Goal: Information Seeking & Learning: Check status

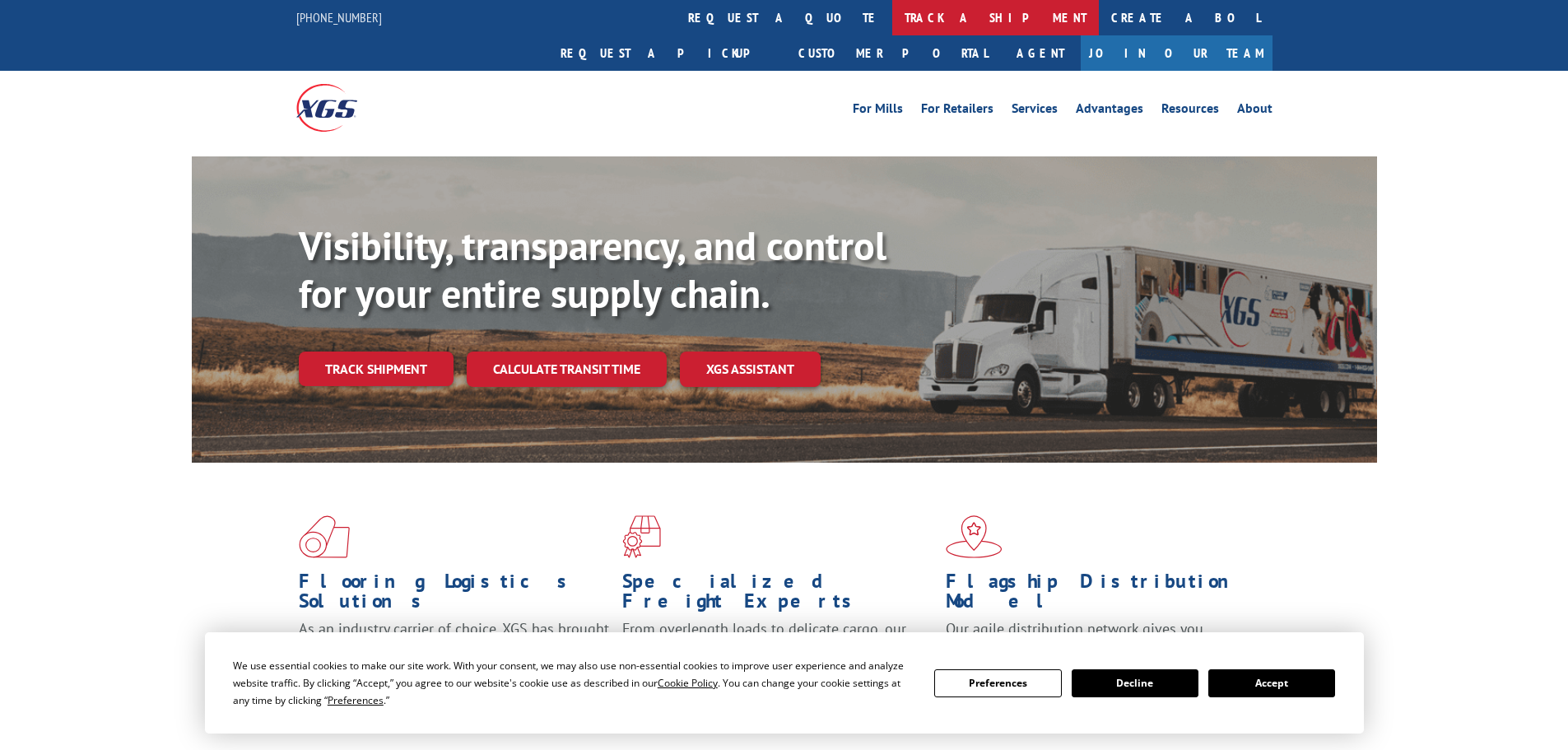
click at [892, 21] on link "track a shipment" at bounding box center [996, 17] width 207 height 36
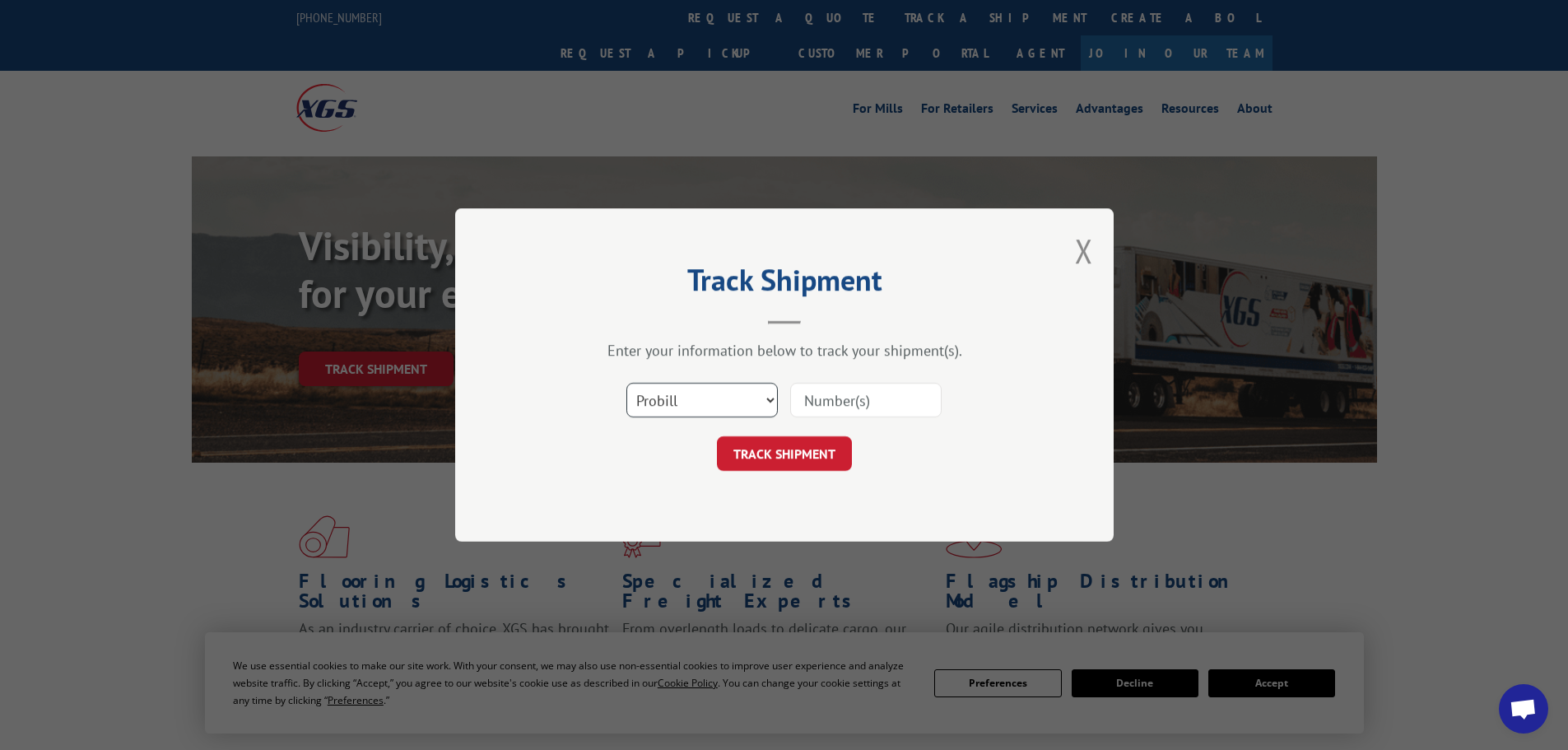
click at [669, 404] on select "Select category... Probill BOL PO" at bounding box center [701, 400] width 151 height 35
select select "bol"
click at [626, 383] on select "Select category... Probill BOL PO" at bounding box center [701, 400] width 151 height 35
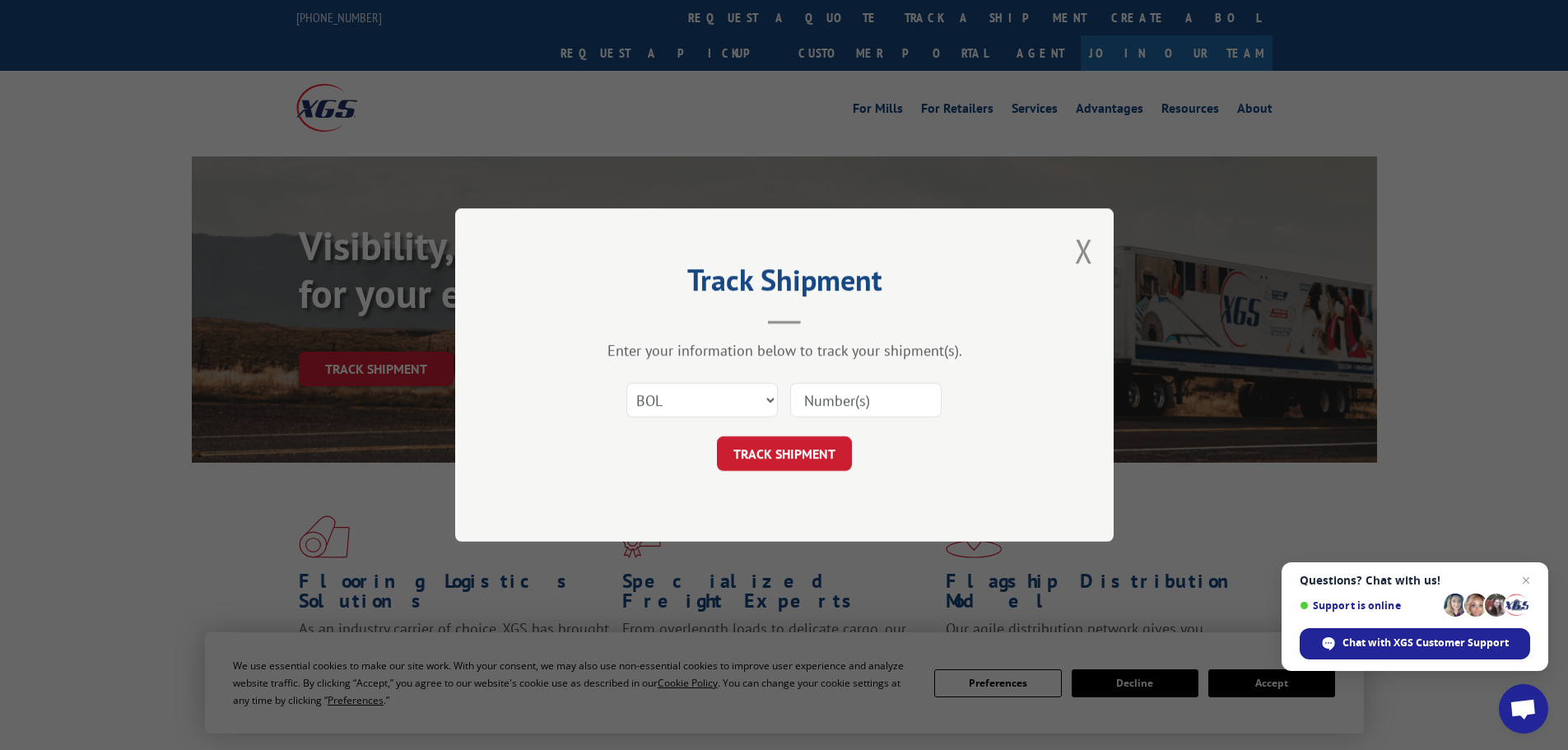
click at [832, 394] on input at bounding box center [865, 400] width 151 height 35
paste input "7067703"
type input "7067703"
click at [792, 461] on button "TRACK SHIPMENT" at bounding box center [784, 453] width 135 height 35
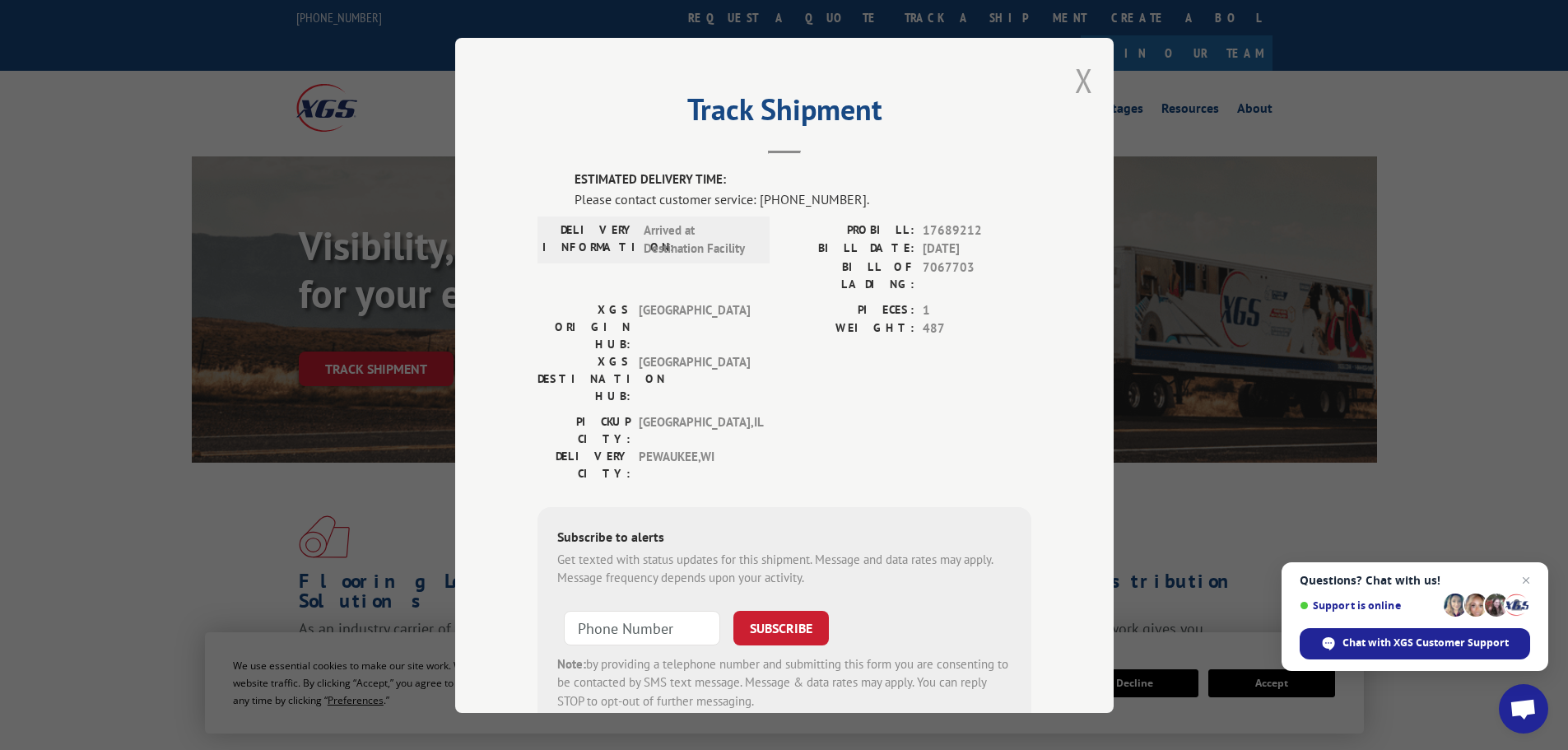
click at [1075, 86] on button "Close modal" at bounding box center [1084, 80] width 18 height 44
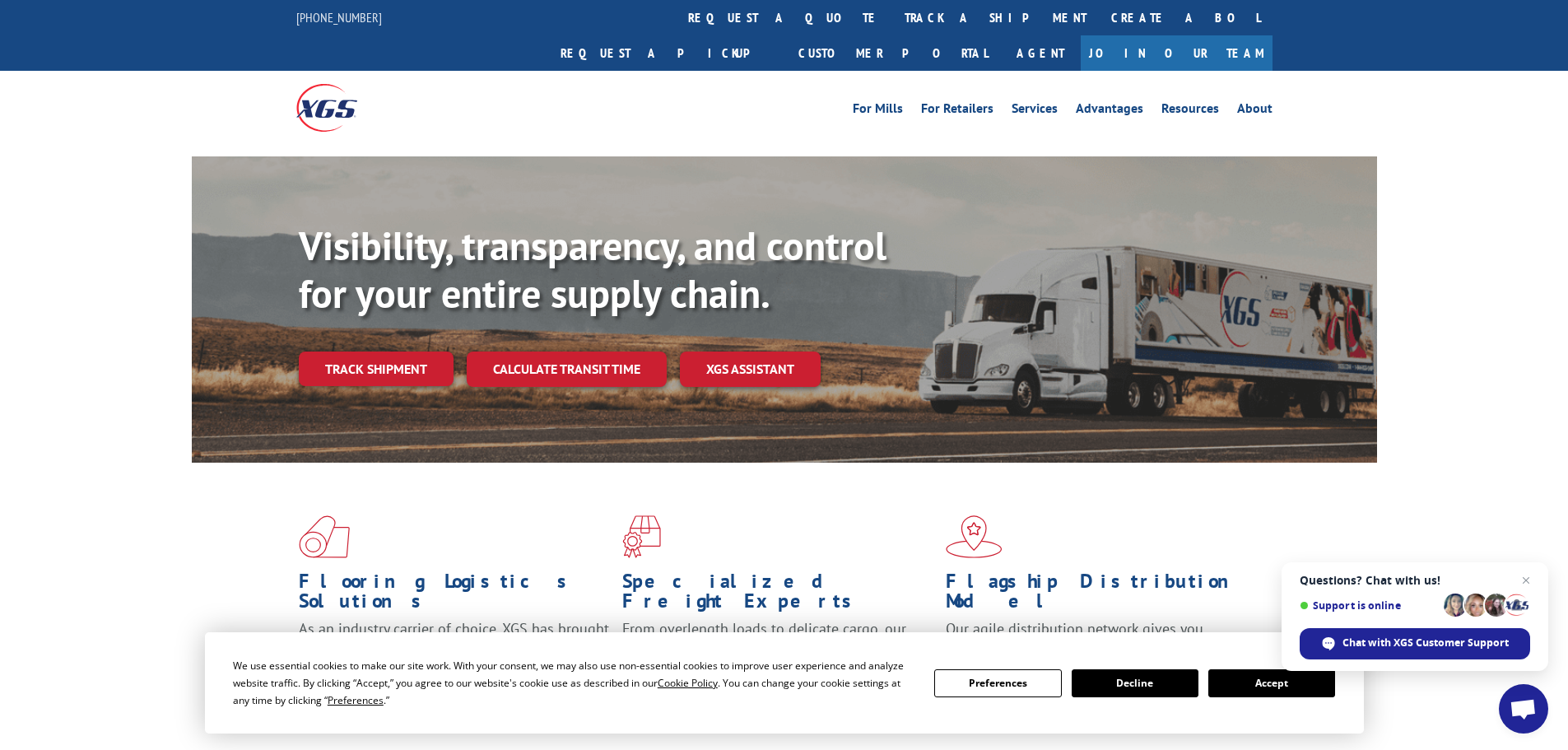
click at [1114, 693] on button "Decline" at bounding box center [1135, 683] width 127 height 28
